Goal: Task Accomplishment & Management: Manage account settings

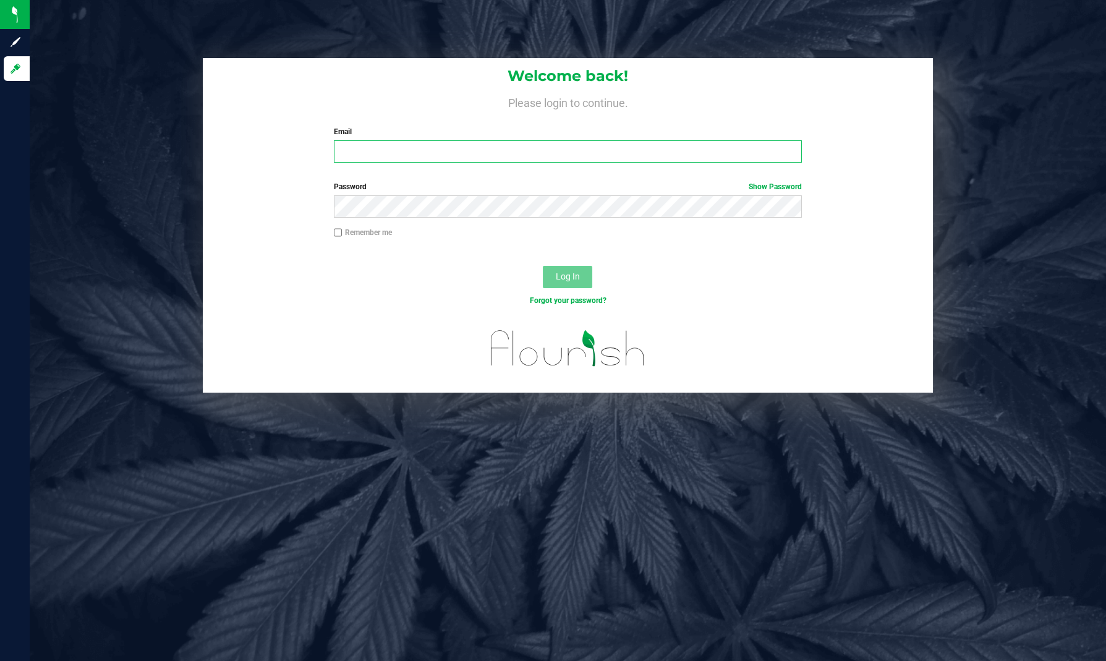
type input "[EMAIL_ADDRESS][PERSON_NAME][DOMAIN_NAME]"
click at [564, 273] on span "Log In" at bounding box center [568, 276] width 24 height 10
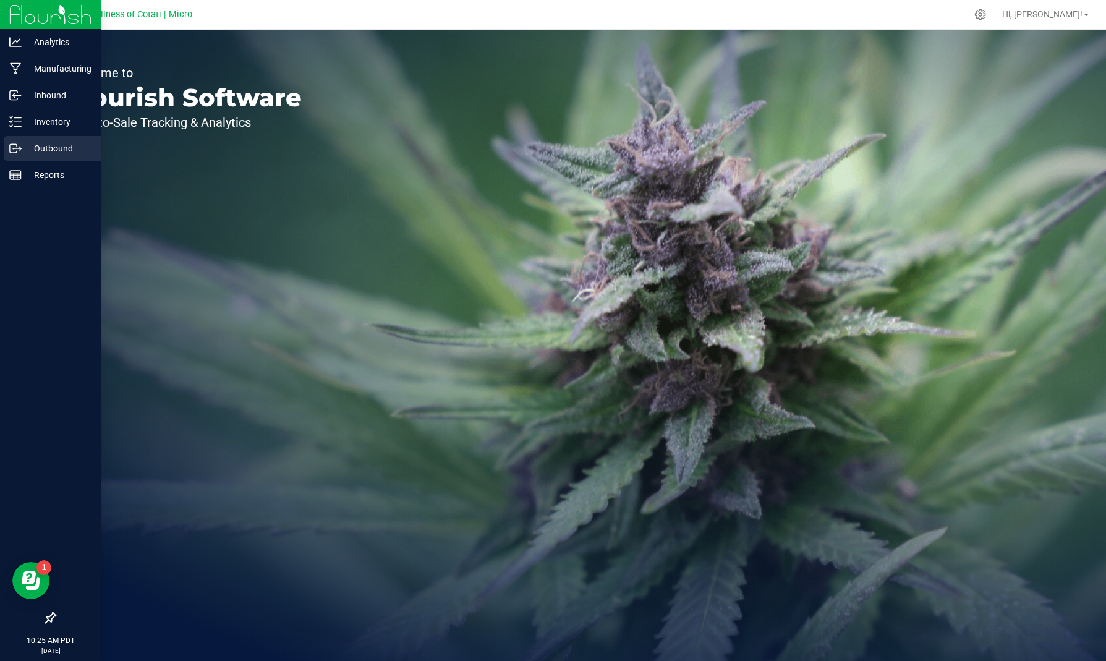
click at [43, 149] on p "Outbound" at bounding box center [59, 148] width 74 height 15
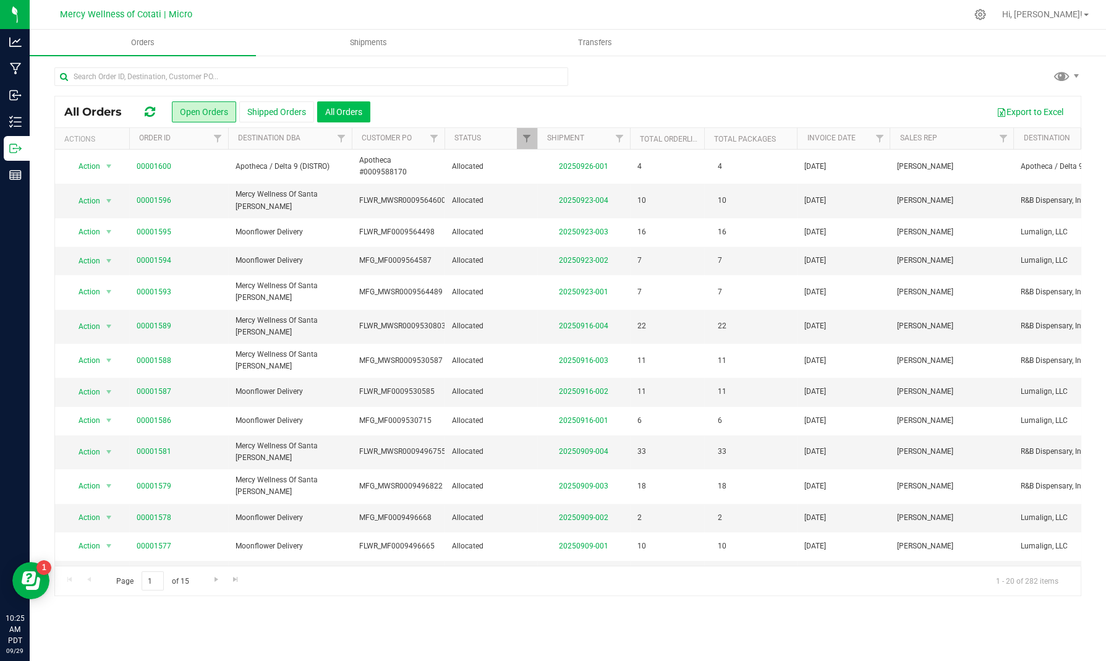
click at [335, 108] on button "All Orders" at bounding box center [343, 111] width 53 height 21
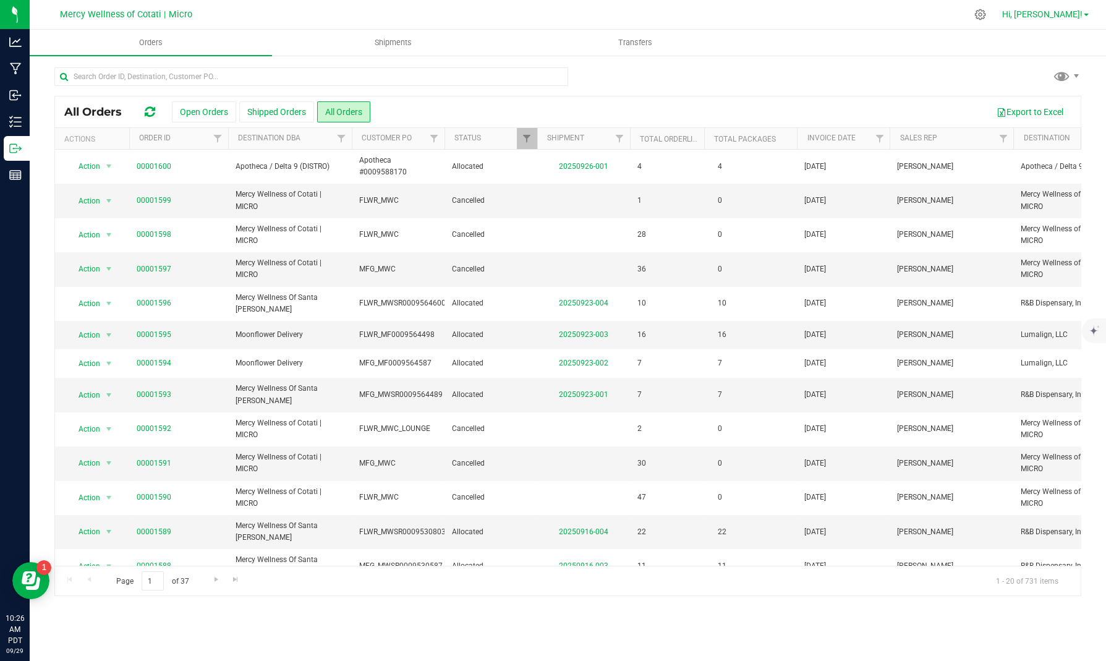
click at [1074, 17] on span "Hi, [PERSON_NAME]!" at bounding box center [1042, 14] width 80 height 10
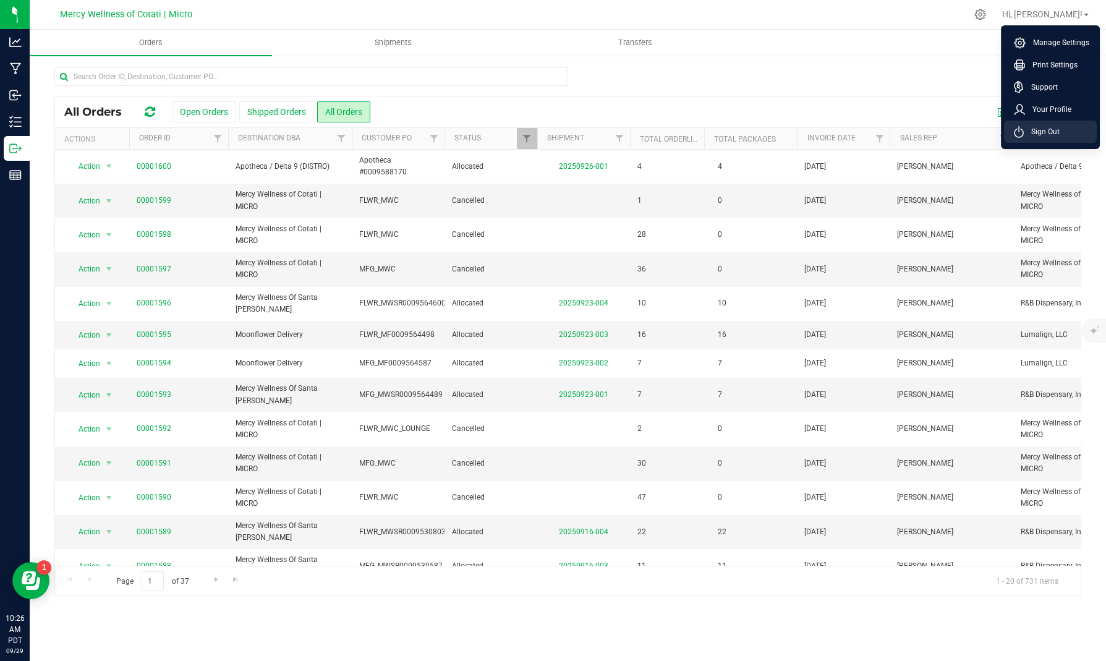
click at [1050, 132] on span "Sign Out" at bounding box center [1042, 131] width 36 height 12
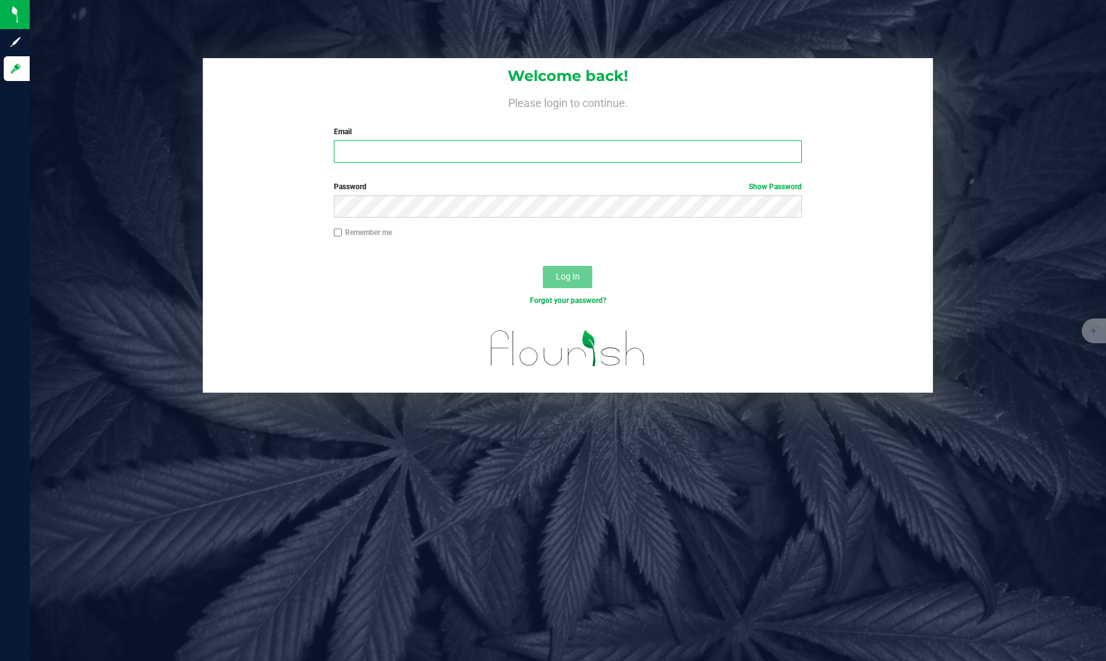
type input "[EMAIL_ADDRESS][PERSON_NAME][DOMAIN_NAME]"
